Goal: Task Accomplishment & Management: Complete application form

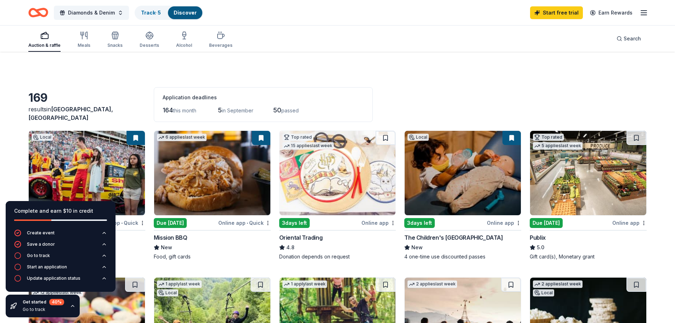
scroll to position [319, 0]
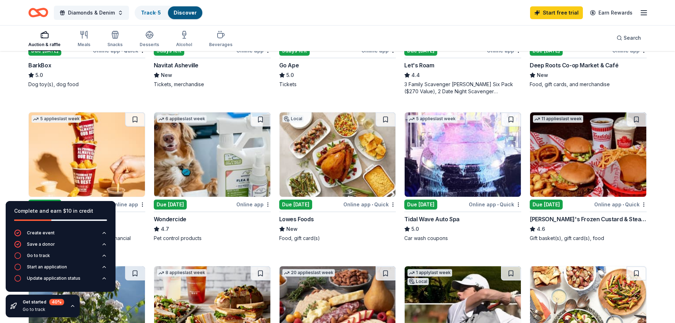
click at [71, 305] on icon "button" at bounding box center [73, 306] width 6 height 6
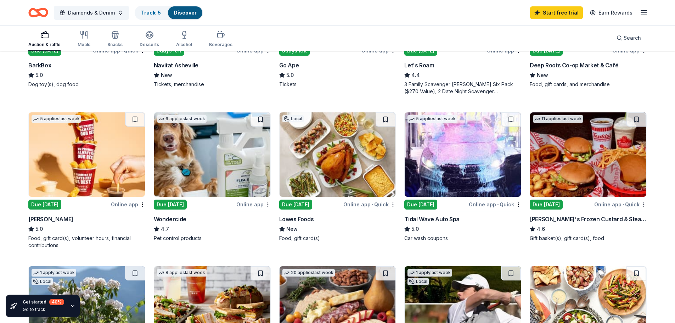
click at [575, 160] on img at bounding box center [588, 154] width 116 height 84
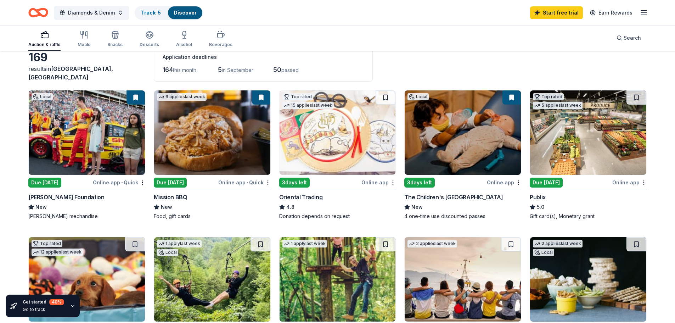
scroll to position [106, 0]
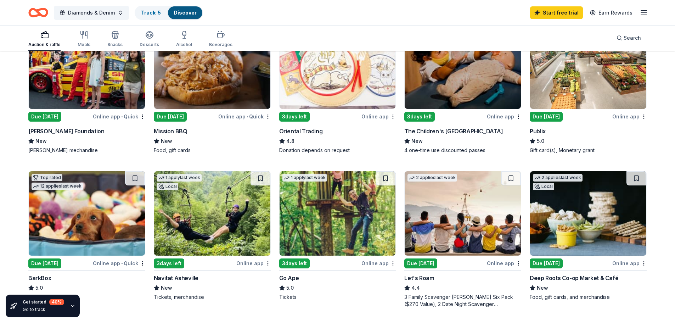
click at [92, 219] on img at bounding box center [87, 213] width 116 height 84
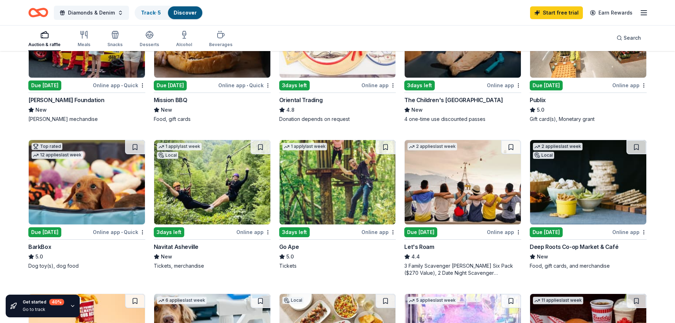
scroll to position [142, 0]
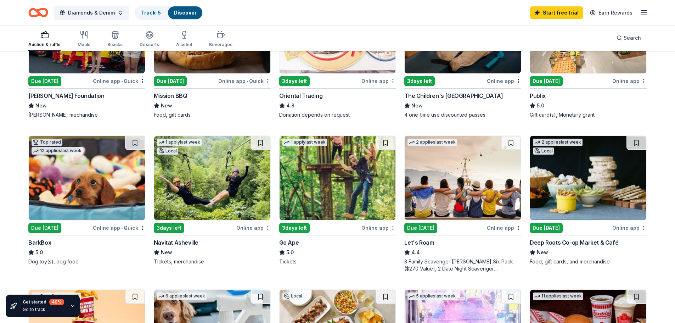
click at [444, 170] on img at bounding box center [463, 178] width 116 height 84
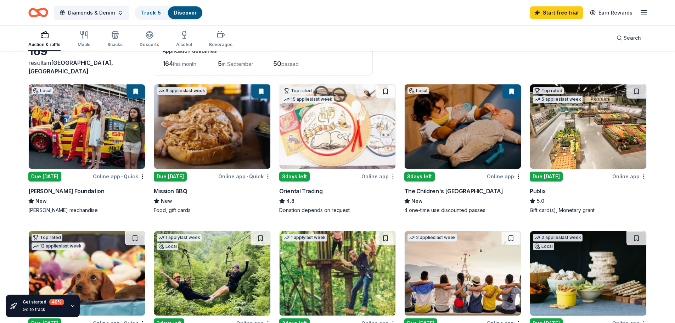
scroll to position [0, 0]
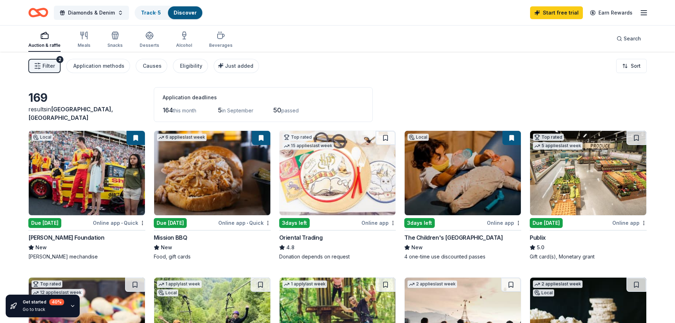
click at [342, 169] on img at bounding box center [338, 173] width 116 height 84
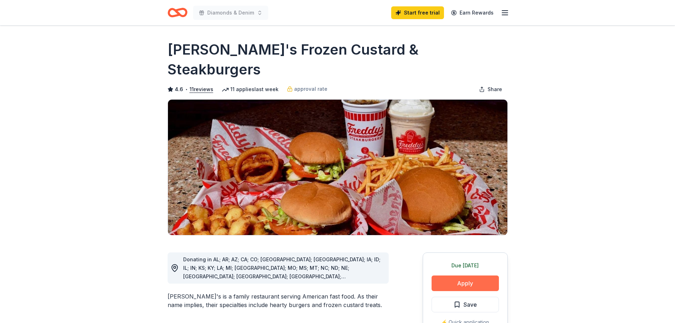
click at [446, 275] on button "Apply" at bounding box center [465, 283] width 67 height 16
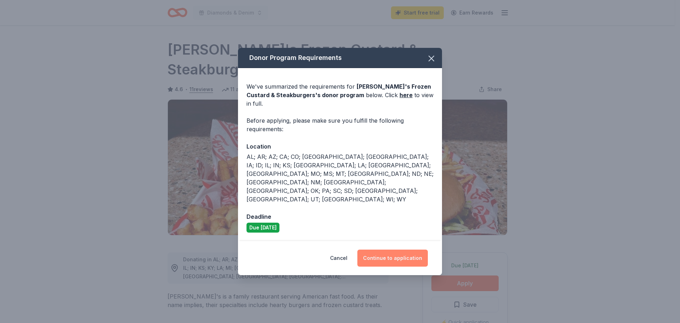
click at [409, 249] on button "Continue to application" at bounding box center [392, 257] width 71 height 17
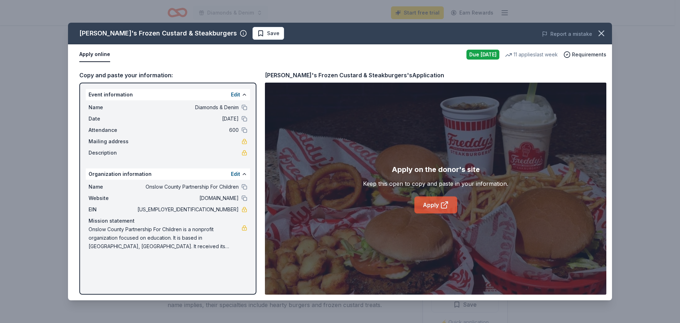
click at [441, 203] on icon at bounding box center [444, 205] width 9 height 9
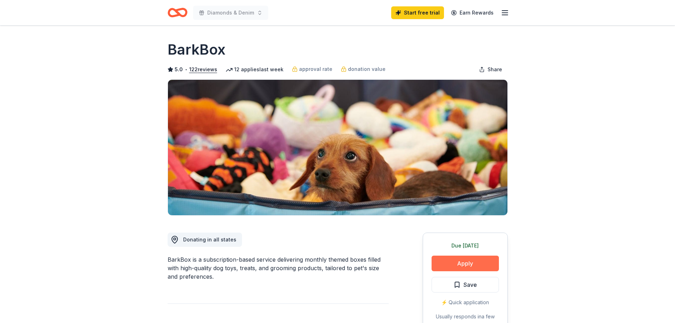
click at [460, 261] on button "Apply" at bounding box center [465, 263] width 67 height 16
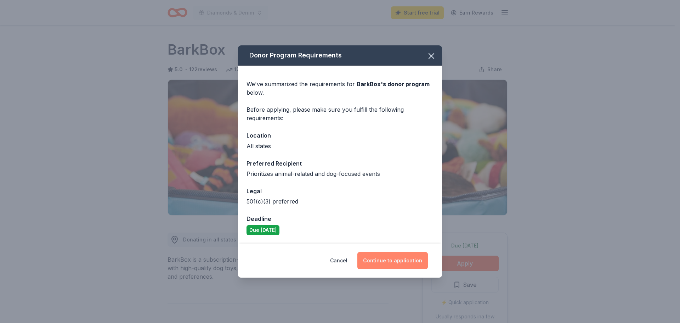
click at [406, 259] on button "Continue to application" at bounding box center [392, 260] width 71 height 17
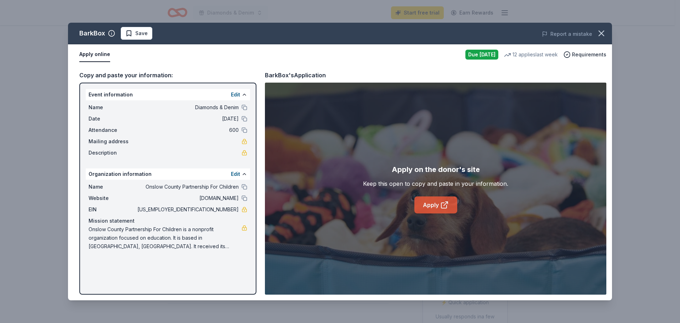
click at [433, 204] on link "Apply" at bounding box center [436, 204] width 43 height 17
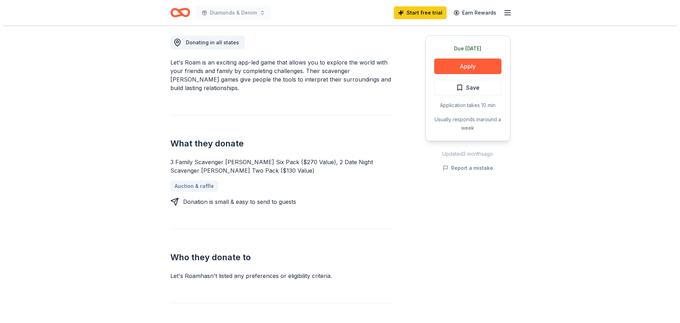
scroll to position [213, 0]
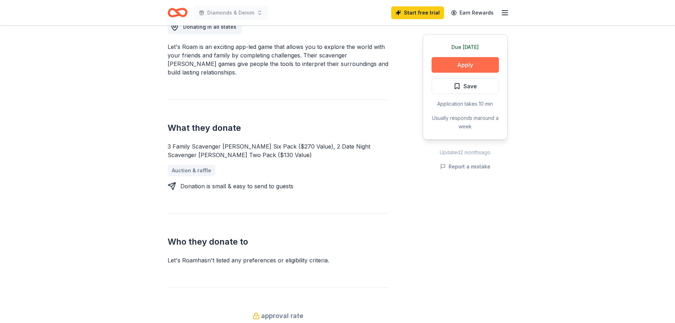
click at [470, 63] on button "Apply" at bounding box center [465, 65] width 67 height 16
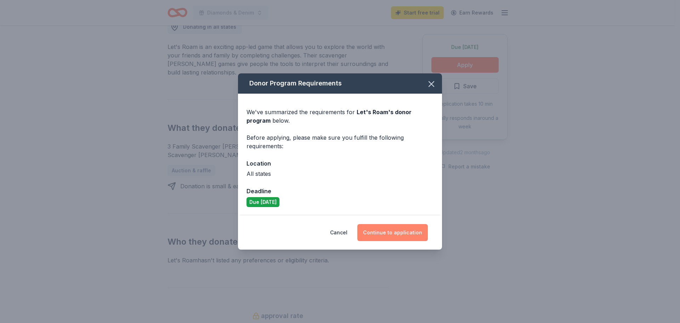
click at [389, 235] on button "Continue to application" at bounding box center [392, 232] width 71 height 17
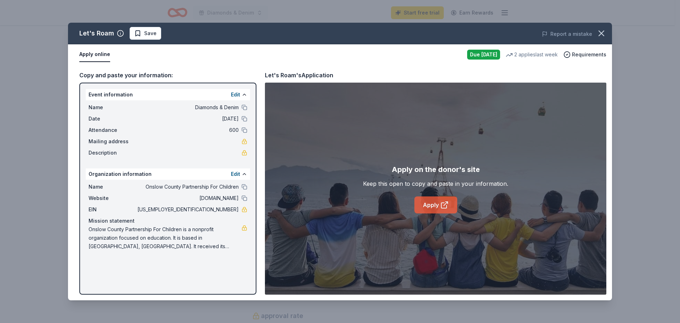
click at [438, 207] on link "Apply" at bounding box center [436, 204] width 43 height 17
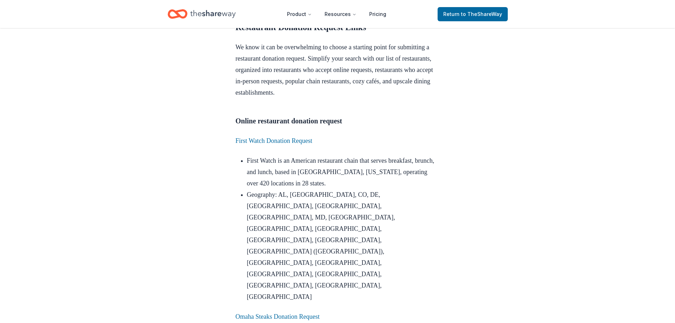
scroll to position [563, 0]
